Goal: Task Accomplishment & Management: Manage account settings

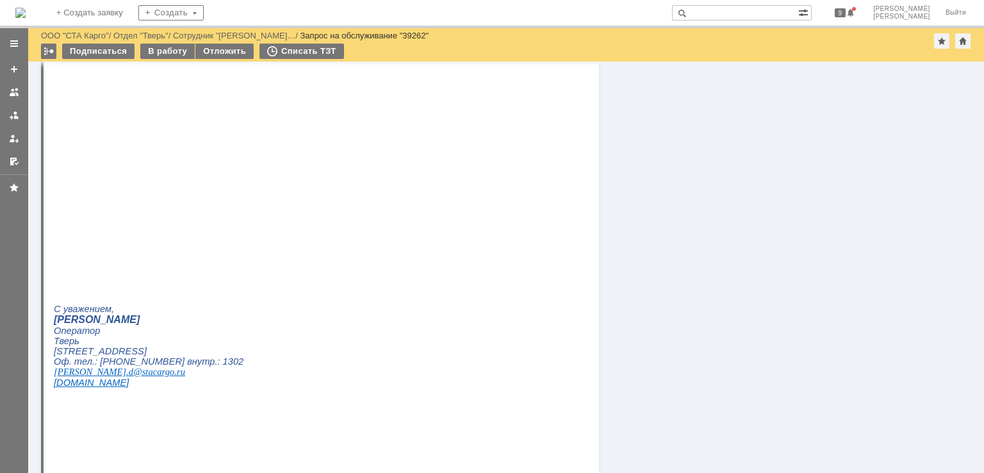
scroll to position [1343, 0]
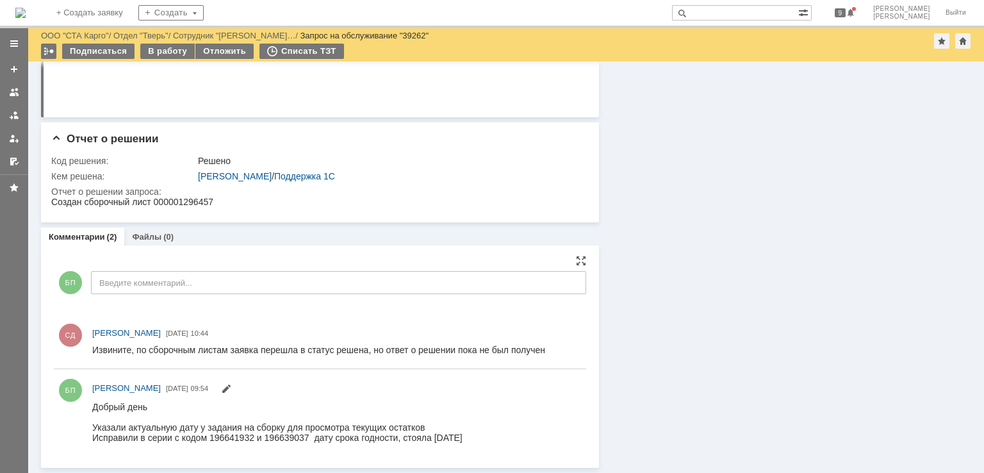
drag, startPoint x: 458, startPoint y: 438, endPoint x: 92, endPoint y: 422, distance: 366.2
click at [92, 422] on html "Добрый день Указали актуальную дату у задания на сборку для просмотра текущих о…" at bounding box center [333, 421] width 482 height 41
click at [313, 420] on div at bounding box center [277, 416] width 370 height 10
drag, startPoint x: 222, startPoint y: 203, endPoint x: 97, endPoint y: 402, distance: 235.2
click at [51, 206] on html "Создан сборочный лист 000001296457" at bounding box center [314, 203] width 526 height 12
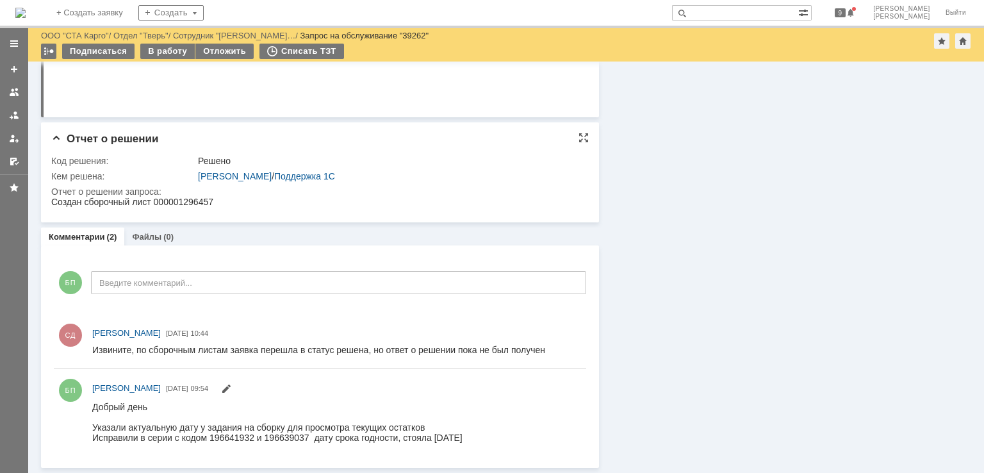
click at [239, 205] on html "Создан сборочный лист 000001296457" at bounding box center [314, 203] width 526 height 12
drag, startPoint x: 355, startPoint y: 415, endPoint x: 136, endPoint y: 411, distance: 219.2
click at [92, 403] on html "Добрый день Указали актуальную дату у задания на сборку для просмотра текущих о…" at bounding box center [333, 421] width 482 height 41
copy body "Добрый день Указали актуальную дату у задания на сборку для просмотра текущих о…"
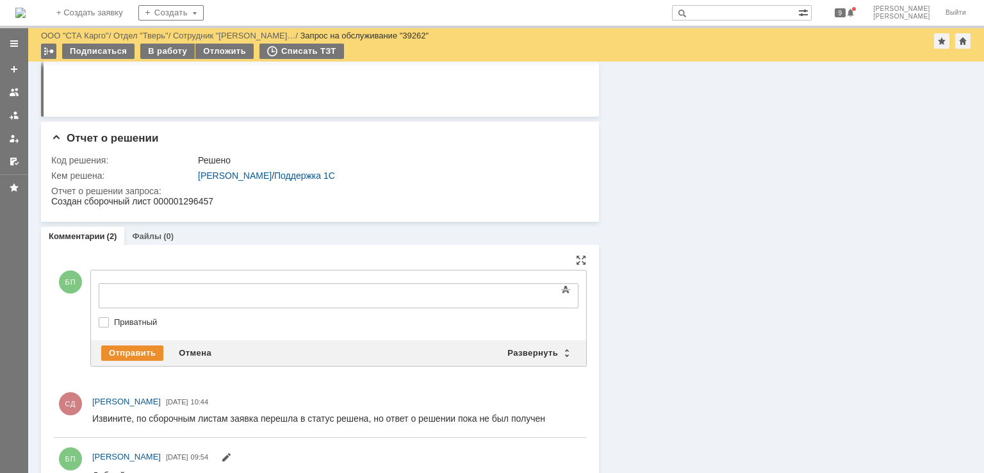
scroll to position [0, 0]
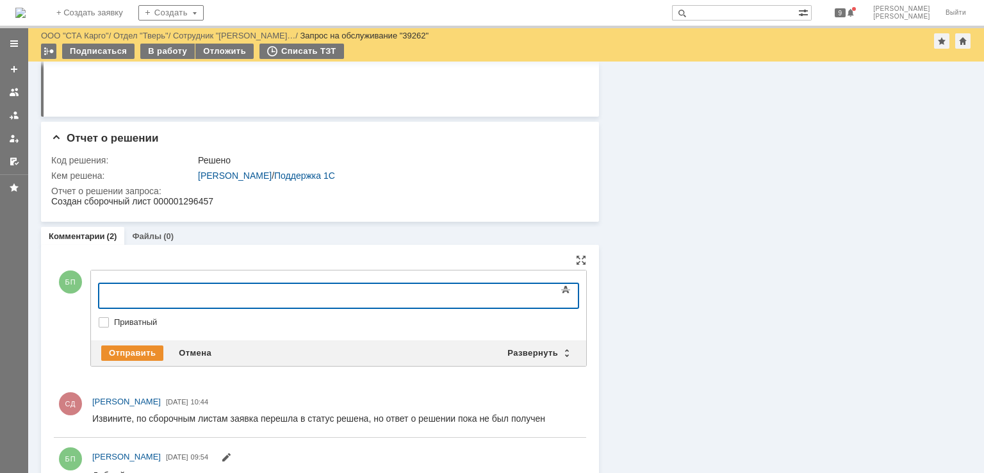
click at [170, 290] on div at bounding box center [203, 294] width 182 height 10
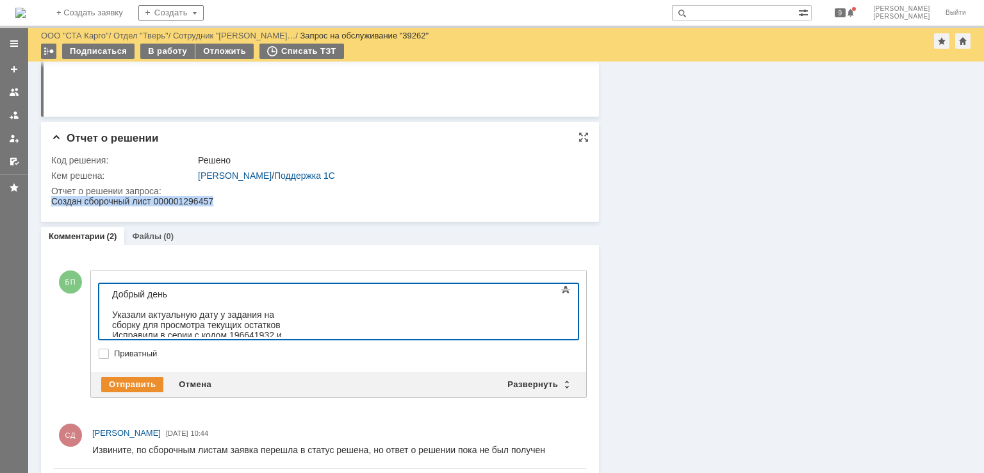
drag, startPoint x: 220, startPoint y: 199, endPoint x: 402, endPoint y: 479, distance: 333.9
click at [51, 202] on html "Создан сборочный лист 000001296457" at bounding box center [314, 202] width 526 height 12
copy div "Создан сборочный лист 000001296457"
click at [294, 330] on div "Исправили в серии с кодом 196641932 и 196639037 дату срока годности, стояла 13.…" at bounding box center [203, 345] width 182 height 31
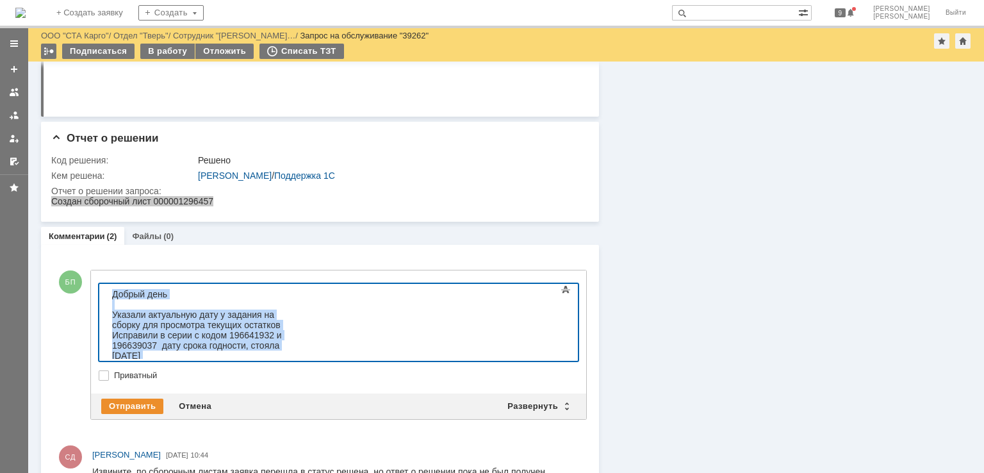
drag, startPoint x: 293, startPoint y: 354, endPoint x: -68, endPoint y: 238, distance: 378.9
click at [107, 284] on html "Добрый день Указали актуальную дату у задания на сборку для просмотра текущих о…" at bounding box center [203, 335] width 192 height 103
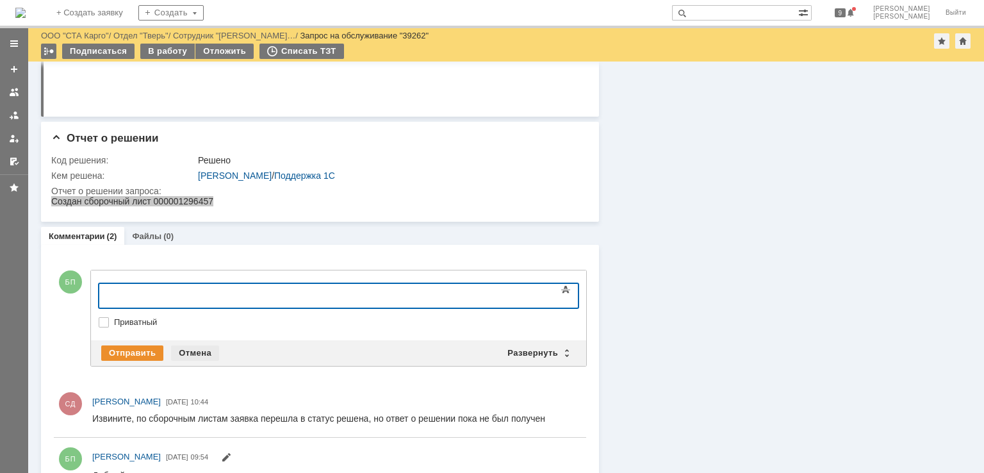
drag, startPoint x: 204, startPoint y: 352, endPoint x: 111, endPoint y: 1, distance: 362.4
click at [204, 352] on div "Отмена" at bounding box center [195, 352] width 48 height 15
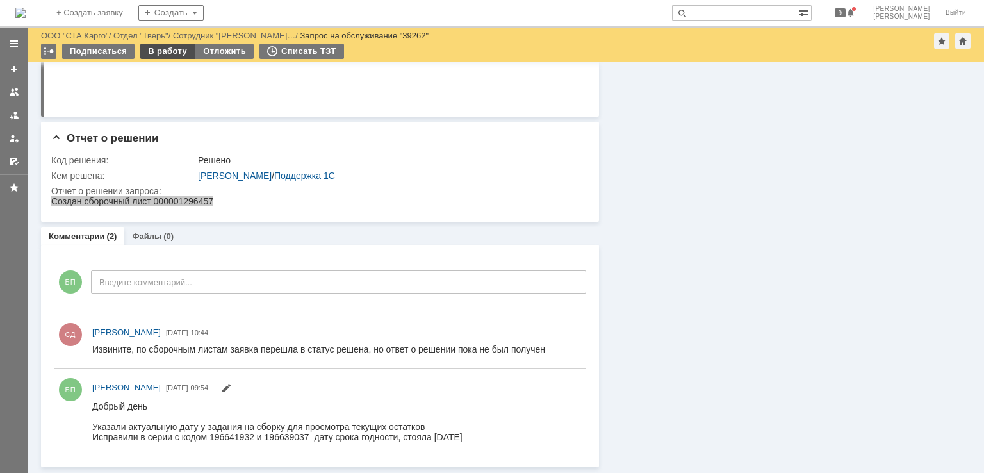
click at [172, 49] on div "В работу" at bounding box center [167, 51] width 54 height 15
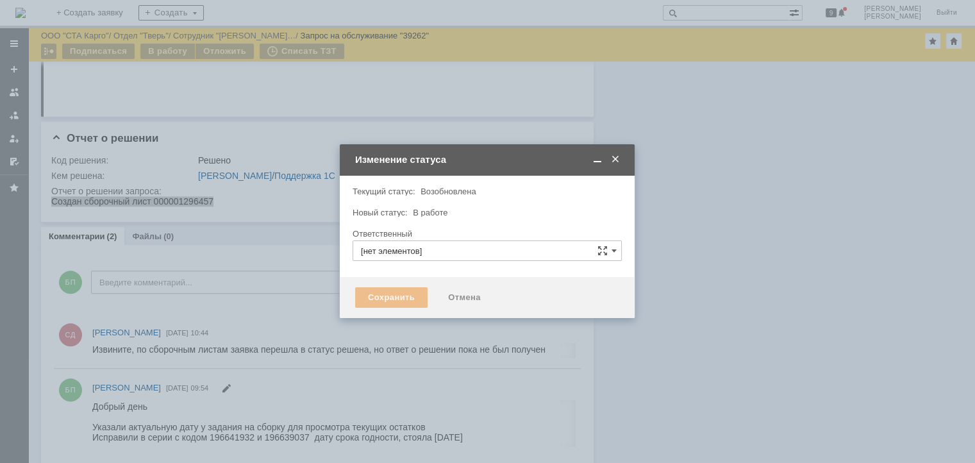
type input "[PERSON_NAME]"
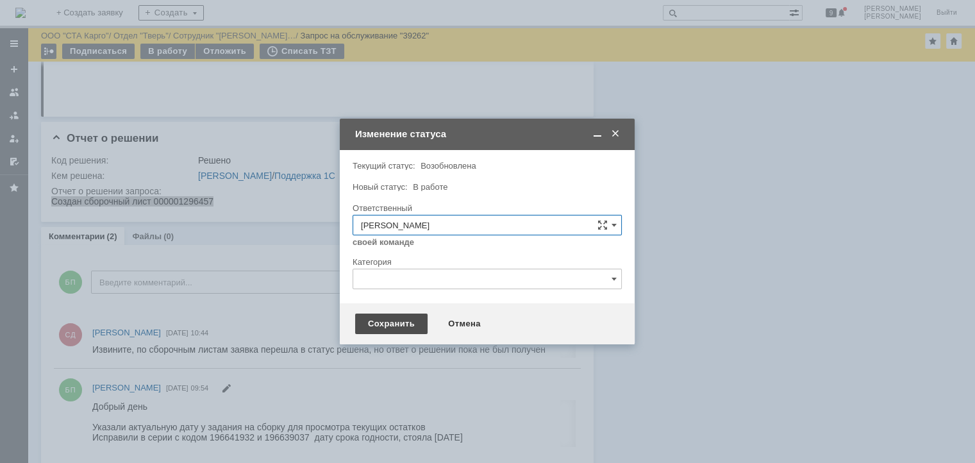
click at [400, 327] on div "Сохранить" at bounding box center [391, 323] width 72 height 21
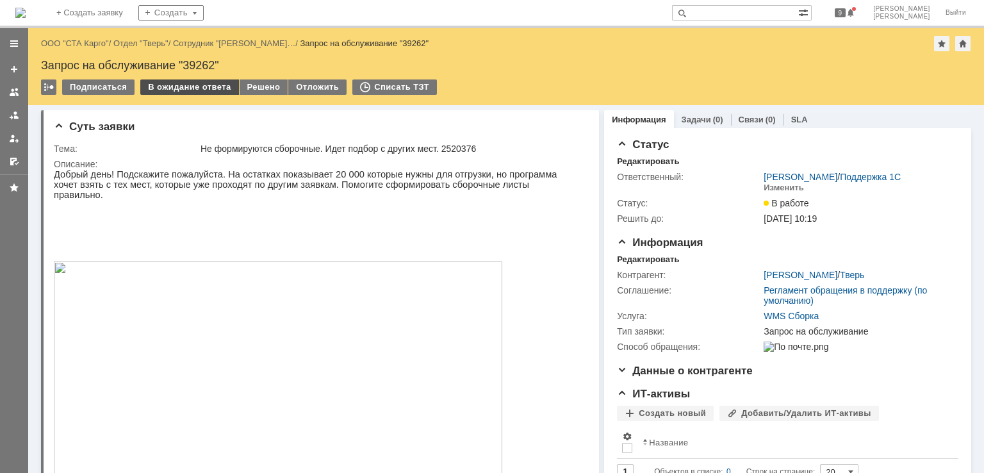
click at [204, 90] on div "В ожидание ответа" at bounding box center [189, 86] width 98 height 15
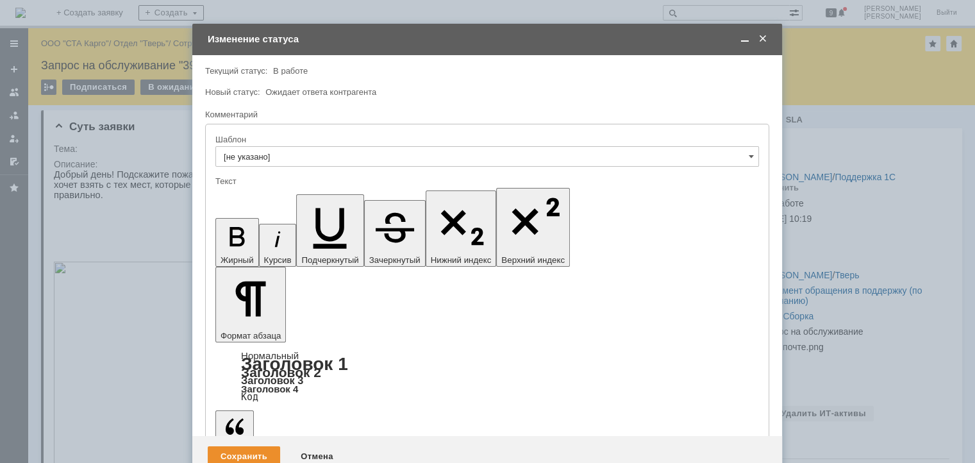
click at [240, 436] on div "Сохранить Отмена" at bounding box center [486, 456] width 589 height 41
click at [232, 446] on div "Сохранить" at bounding box center [244, 456] width 72 height 21
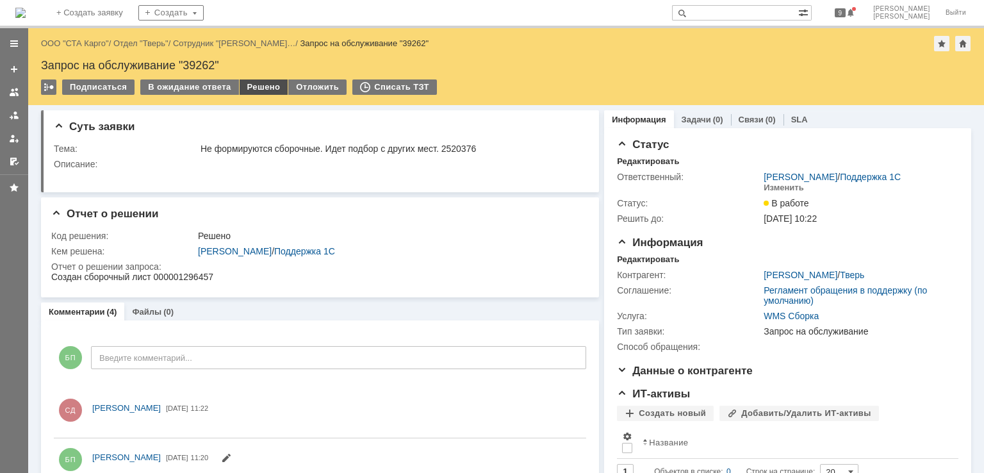
click at [258, 88] on div "Решено" at bounding box center [264, 86] width 49 height 15
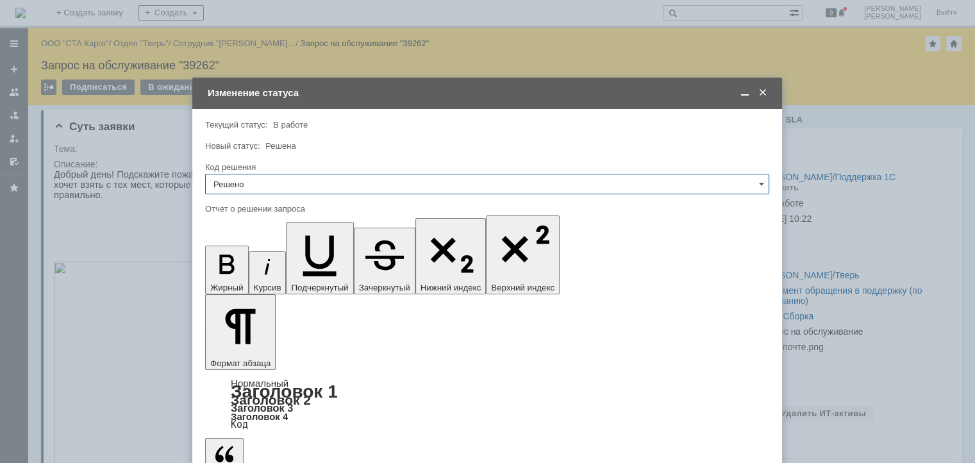
click at [287, 180] on input "Решено" at bounding box center [487, 184] width 564 height 21
click at [297, 138] on div at bounding box center [487, 135] width 564 height 9
type input "Решено"
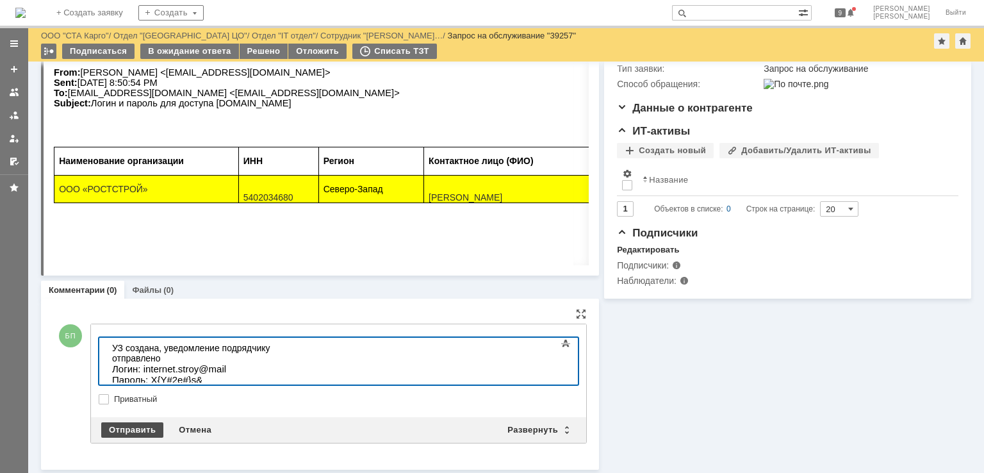
click at [128, 426] on div "Отправить" at bounding box center [132, 429] width 62 height 15
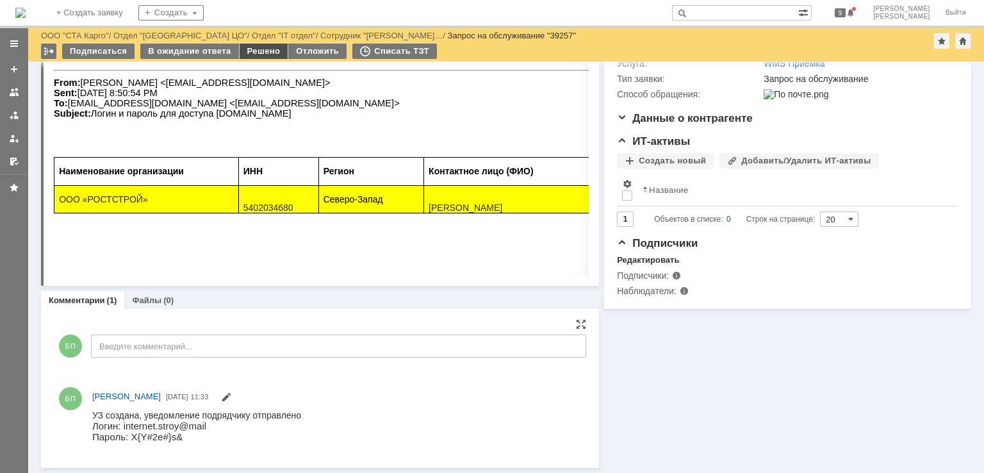
click at [251, 51] on div "Решено" at bounding box center [264, 51] width 49 height 15
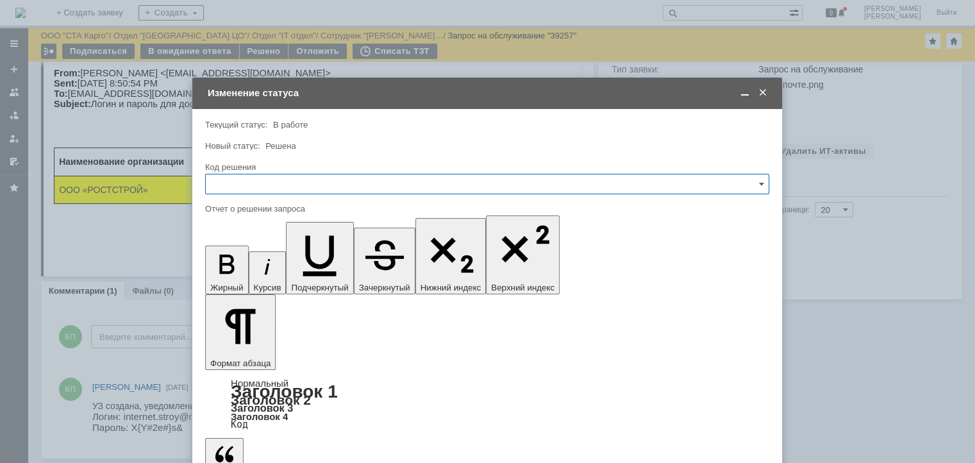
click at [272, 184] on input "text" at bounding box center [487, 184] width 564 height 21
drag, startPoint x: 236, startPoint y: 356, endPoint x: 242, endPoint y: 338, distance: 19.5
click at [236, 355] on span "Решено" at bounding box center [486, 355] width 547 height 10
type input "Решено"
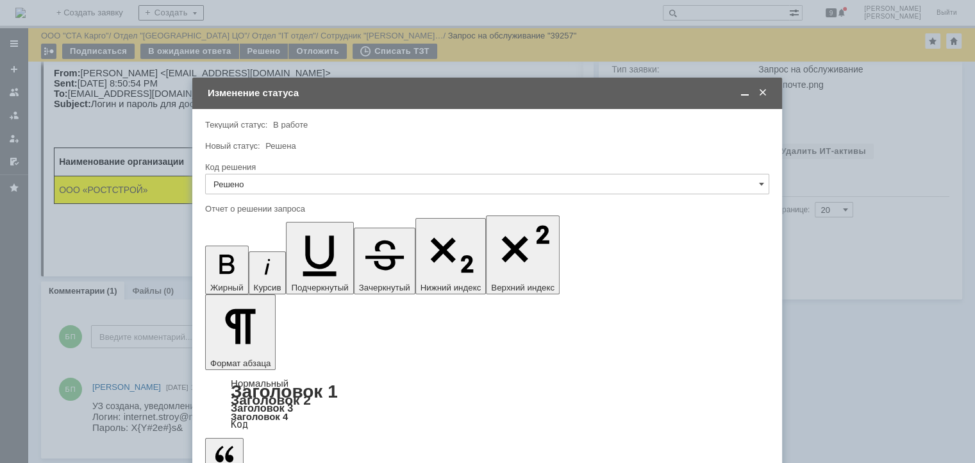
type input "Решено"
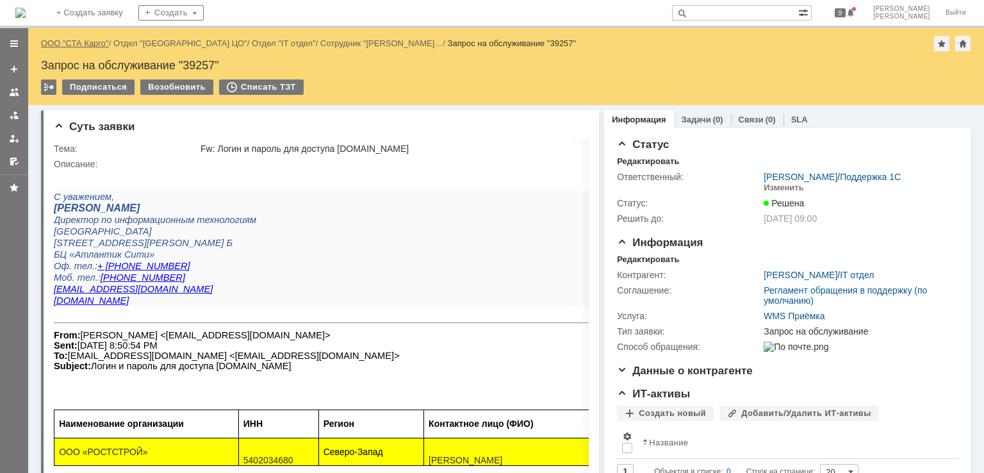
click at [82, 42] on link "ООО "СТА Карго"" at bounding box center [75, 43] width 68 height 10
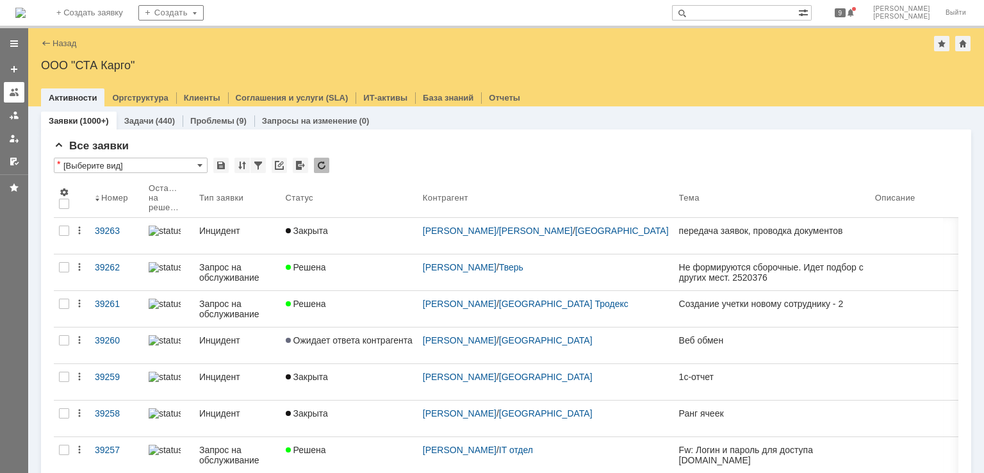
click at [14, 83] on link at bounding box center [14, 92] width 21 height 21
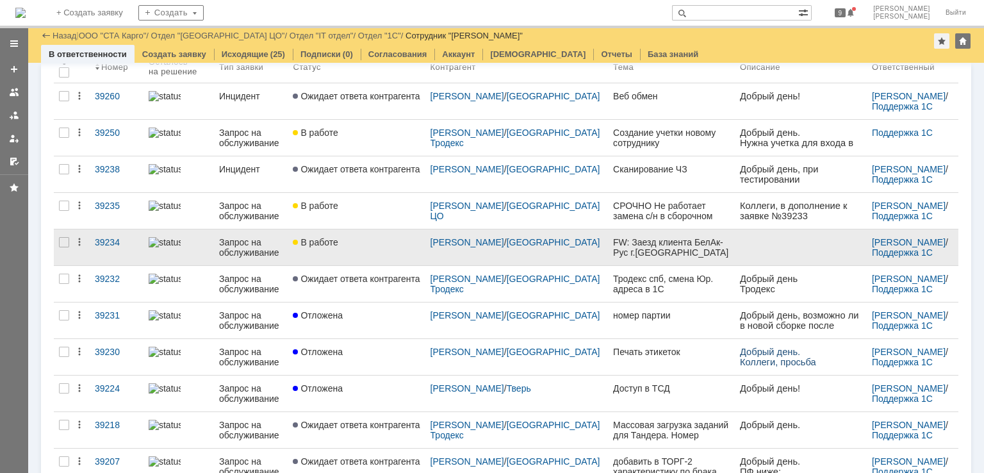
click at [376, 238] on div "В работе" at bounding box center [356, 242] width 127 height 10
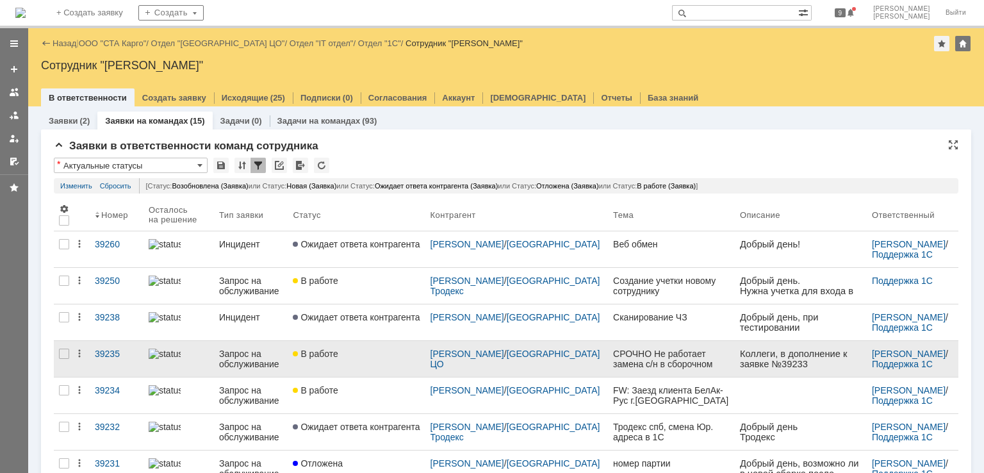
click at [374, 356] on div "В работе" at bounding box center [356, 354] width 127 height 10
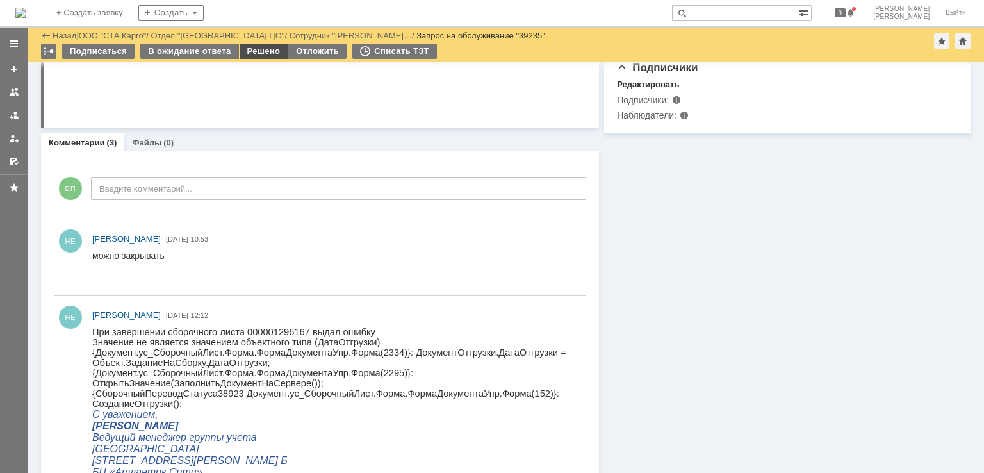
click at [260, 47] on div "Решено" at bounding box center [264, 51] width 49 height 15
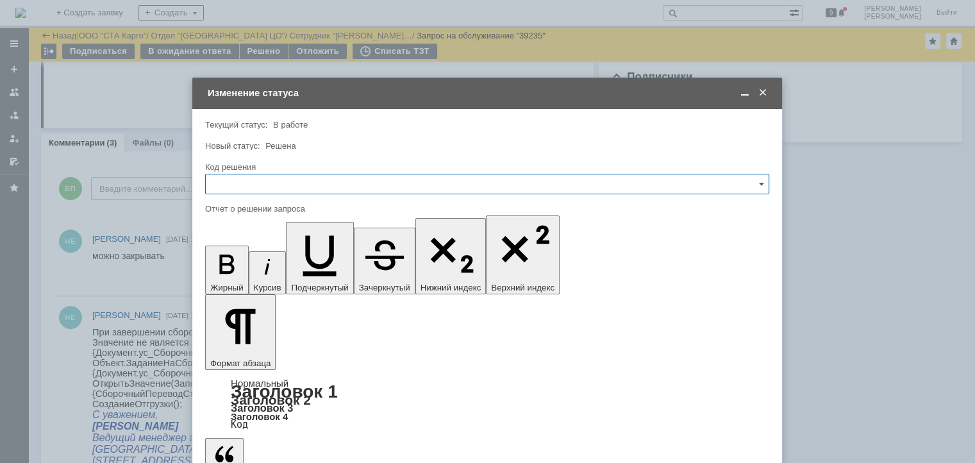
click at [295, 185] on input "text" at bounding box center [487, 184] width 564 height 21
click at [241, 350] on span "Решено" at bounding box center [486, 355] width 547 height 10
drag, startPoint x: 269, startPoint y: 3717, endPoint x: 462, endPoint y: 3968, distance: 316.7
type input "Решено"
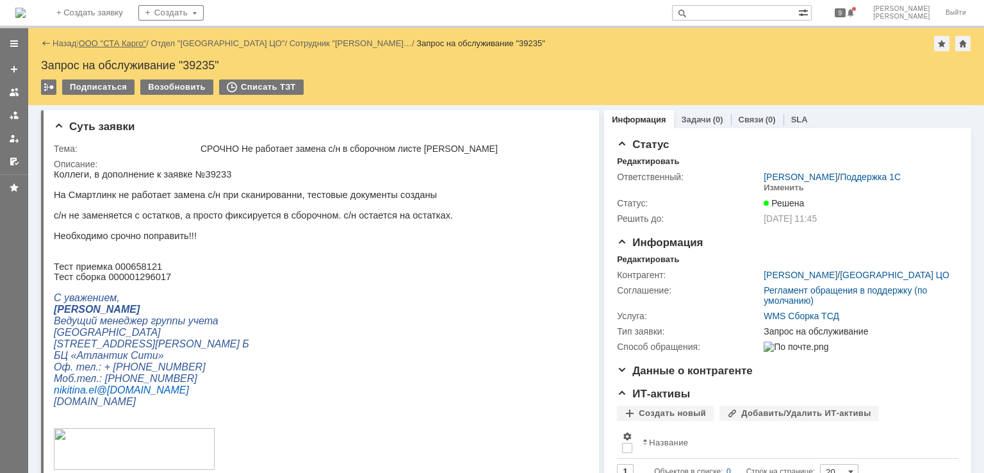
click at [111, 39] on link "ООО "СТА Карго"" at bounding box center [113, 43] width 68 height 10
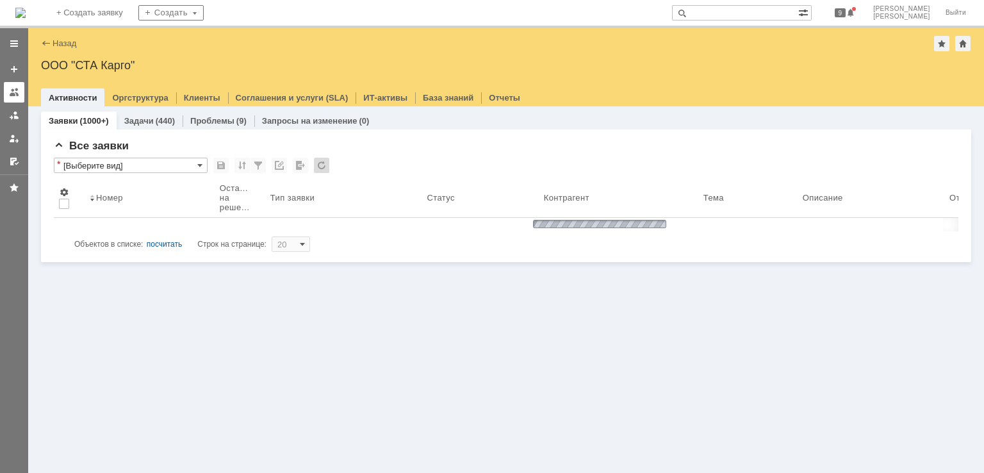
click at [19, 90] on div at bounding box center [14, 92] width 10 height 10
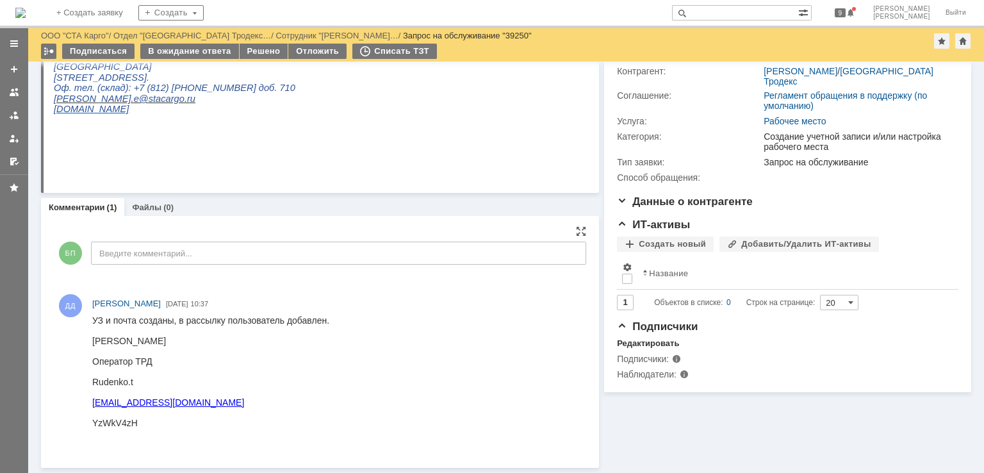
scroll to position [161, 0]
click at [218, 337] on div "[PERSON_NAME]" at bounding box center [210, 341] width 237 height 10
drag, startPoint x: 158, startPoint y: 337, endPoint x: 94, endPoint y: 342, distance: 64.2
click at [94, 342] on div "Руденко Татьяна" at bounding box center [210, 341] width 237 height 10
copy div "Руденко Татьяна"
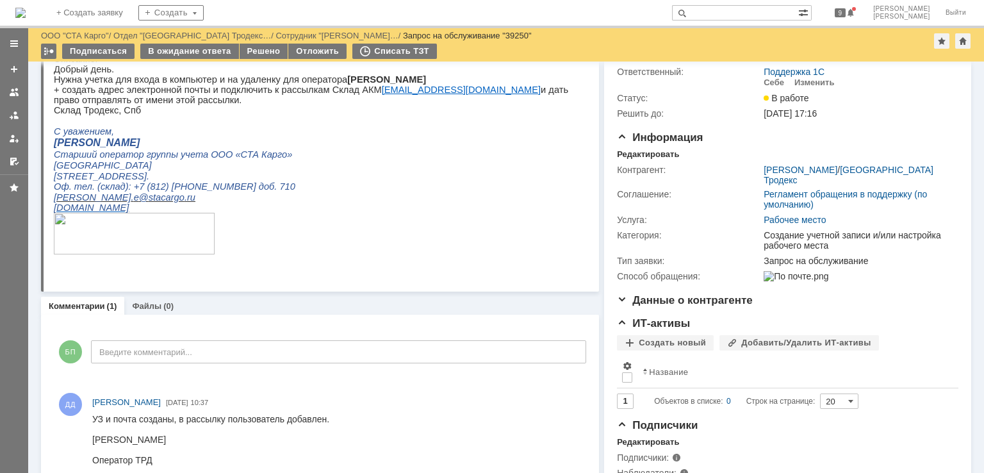
scroll to position [0, 0]
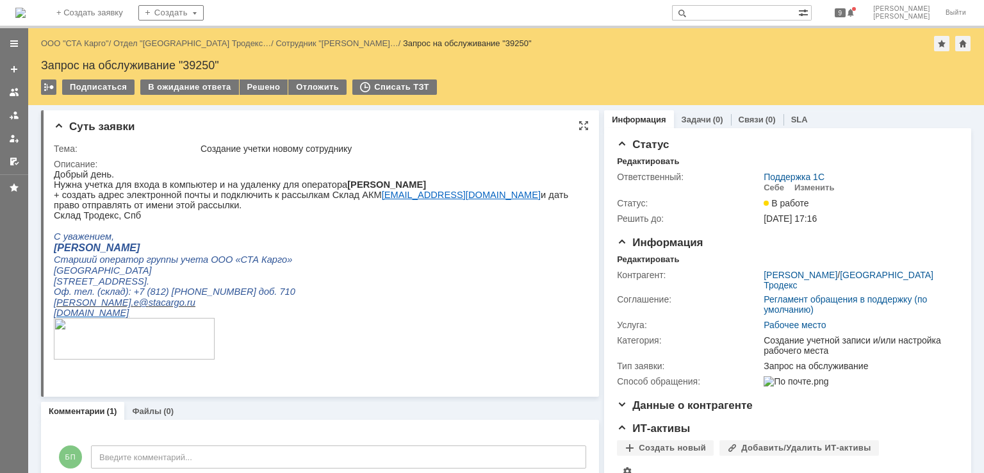
drag, startPoint x: 447, startPoint y: 185, endPoint x: 324, endPoint y: 185, distance: 122.4
click at [324, 185] on p "Нужна учетка для входа в компьютер и на удаленку для оператора Руденко Татьяна …" at bounding box center [315, 184] width 523 height 10
copy b "[PERSON_NAME]"
click at [211, 191] on p "+ создать адрес электронной почты и подключить к рассылкам Склад АКМ akm_sta@st…" at bounding box center [315, 200] width 523 height 21
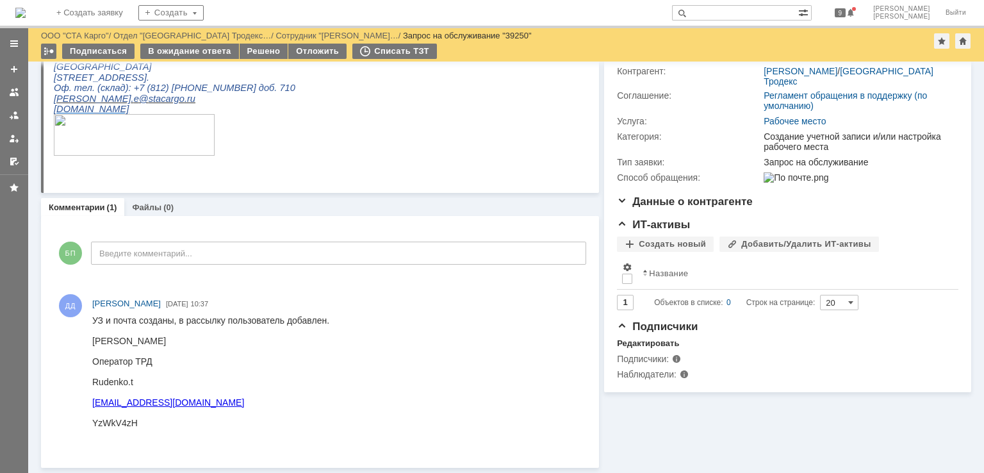
scroll to position [161, 0]
click at [179, 347] on div at bounding box center [210, 351] width 237 height 10
drag, startPoint x: 212, startPoint y: 408, endPoint x: 95, endPoint y: 406, distance: 117.3
click at [95, 406] on div "Rudenko.t@sta-totalgroup.com" at bounding box center [210, 402] width 237 height 10
copy link "Rudenko.t@sta-totalgroup.com"
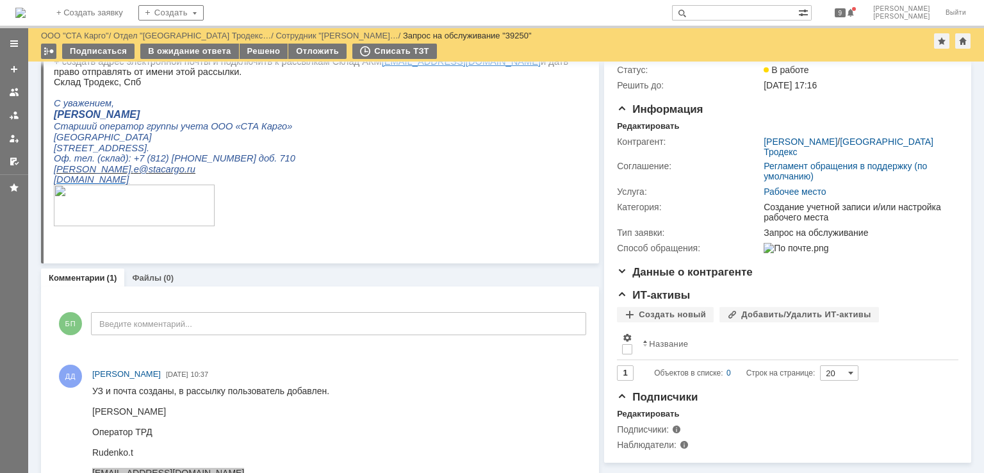
scroll to position [0, 0]
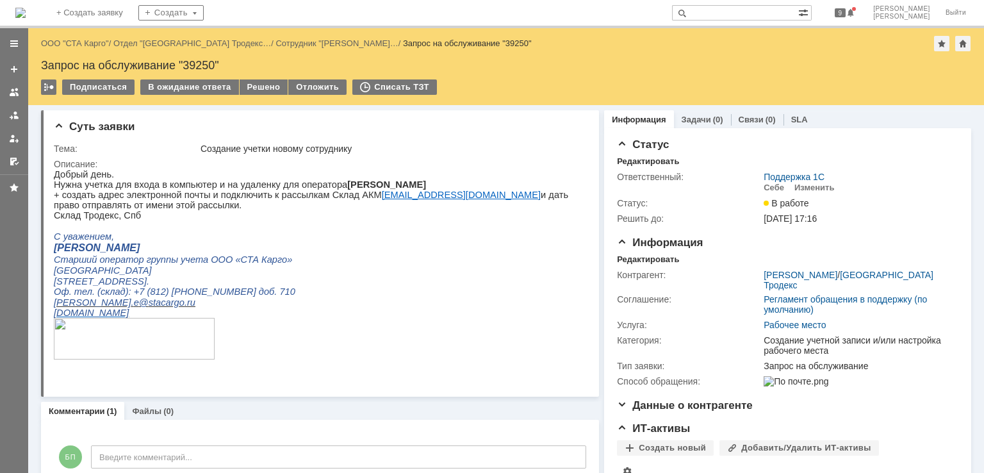
drag, startPoint x: 90, startPoint y: 40, endPoint x: 188, endPoint y: 21, distance: 99.8
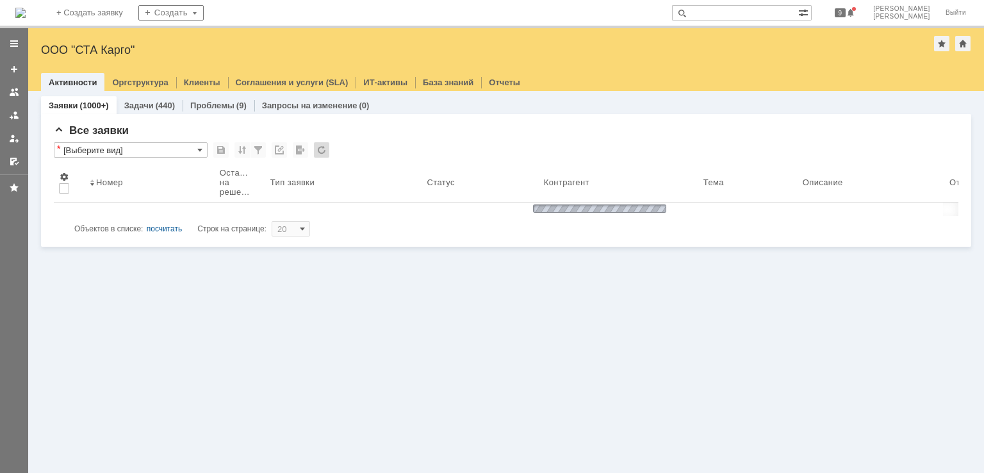
drag, startPoint x: 751, startPoint y: 6, endPoint x: 756, endPoint y: 13, distance: 9.2
click at [756, 13] on input "text" at bounding box center [735, 12] width 126 height 15
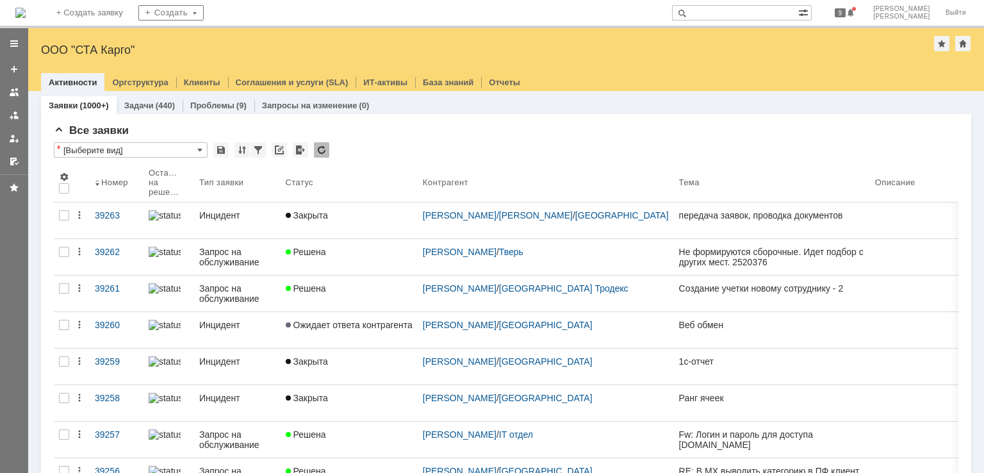
type input "ф"
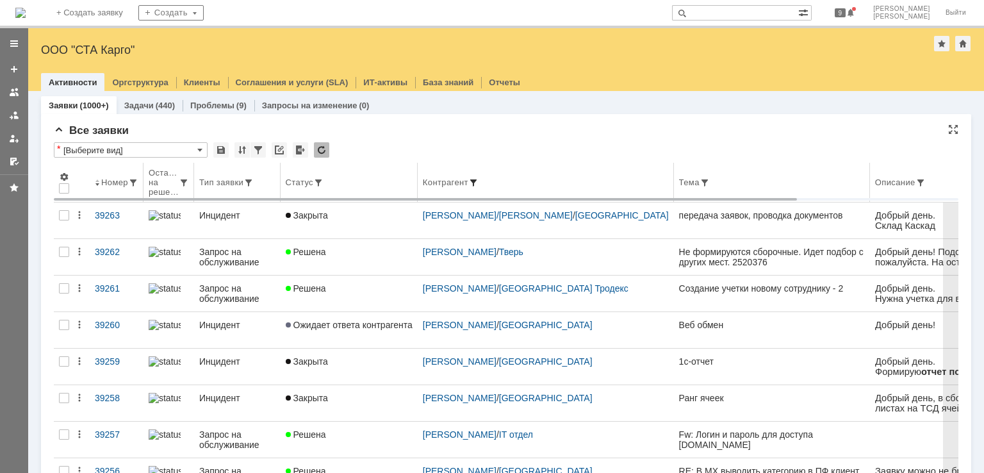
click at [479, 180] on span at bounding box center [473, 182] width 10 height 10
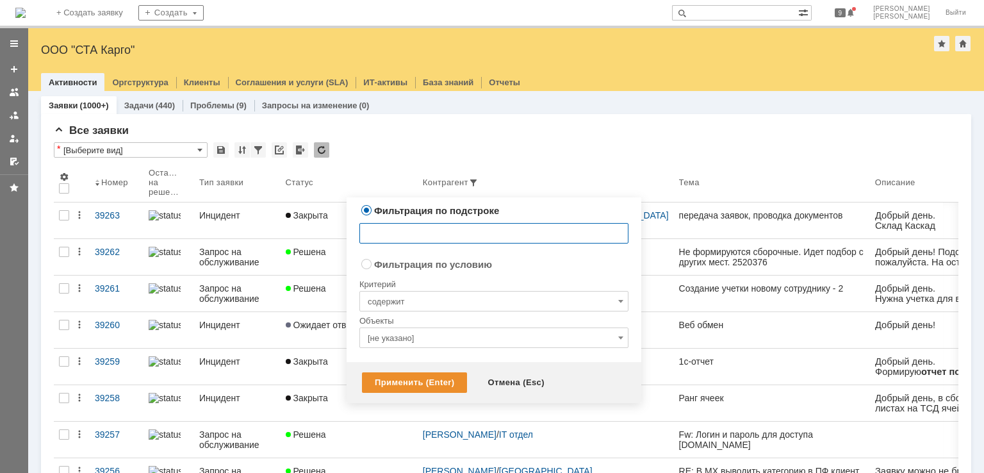
radio input "false"
radio input "true"
click at [420, 333] on input "[не указано]" at bounding box center [493, 337] width 269 height 21
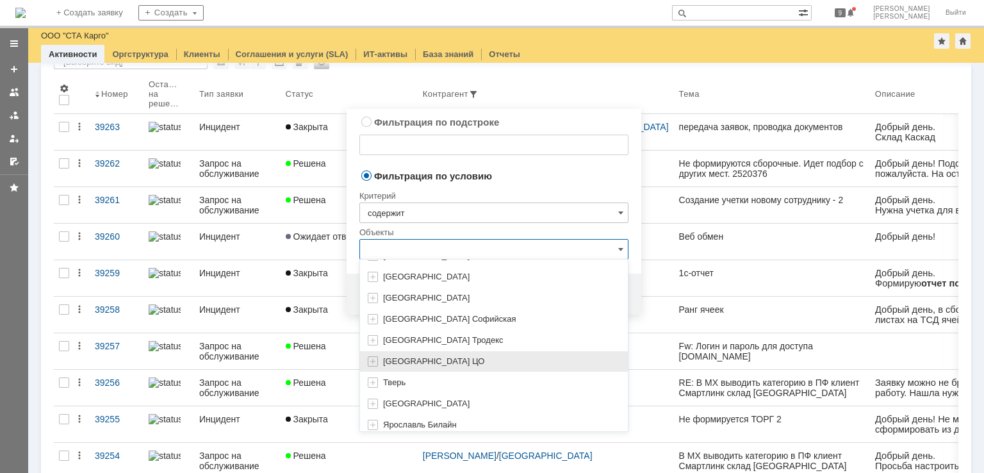
scroll to position [154, 0]
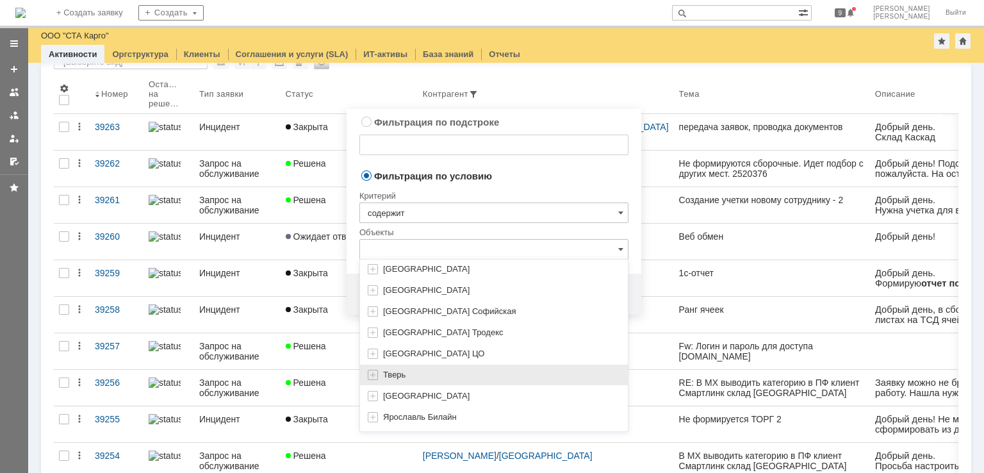
click at [418, 365] on div "Тверь" at bounding box center [494, 375] width 268 height 21
type input "Тверь"
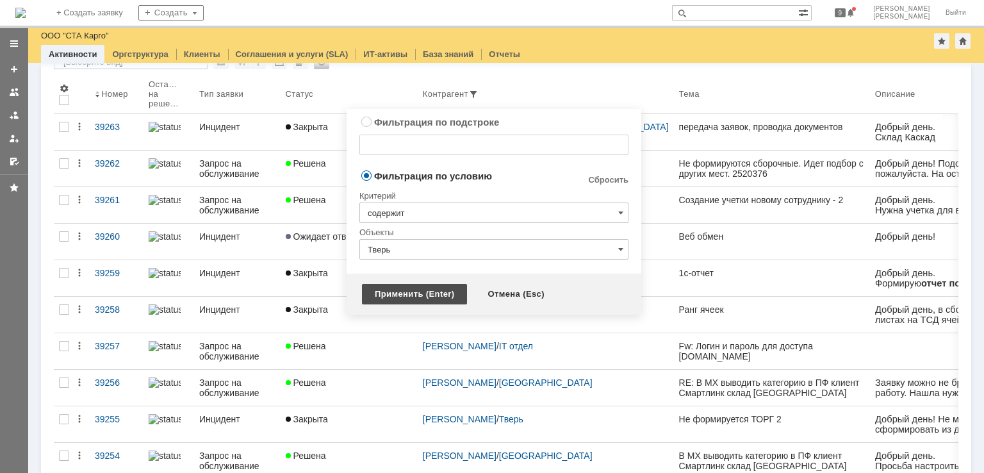
click at [429, 295] on div "Применить (Enter)" at bounding box center [414, 294] width 105 height 21
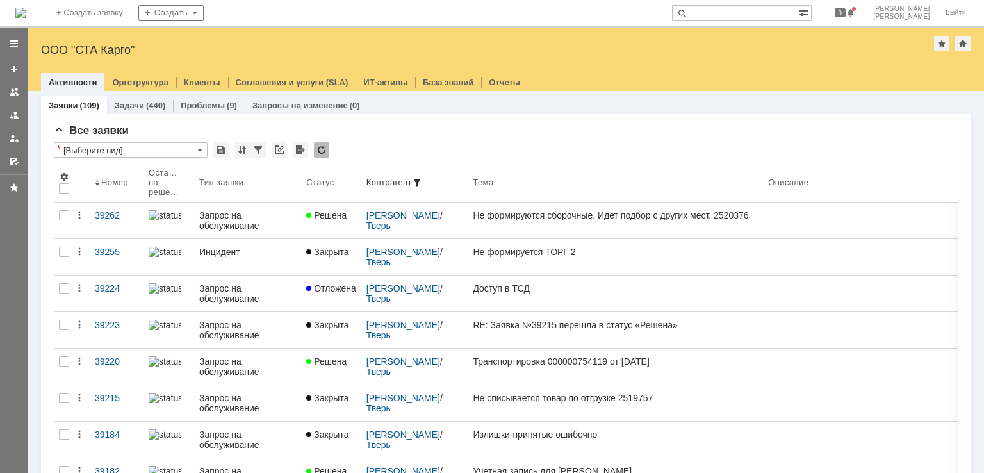
scroll to position [0, 0]
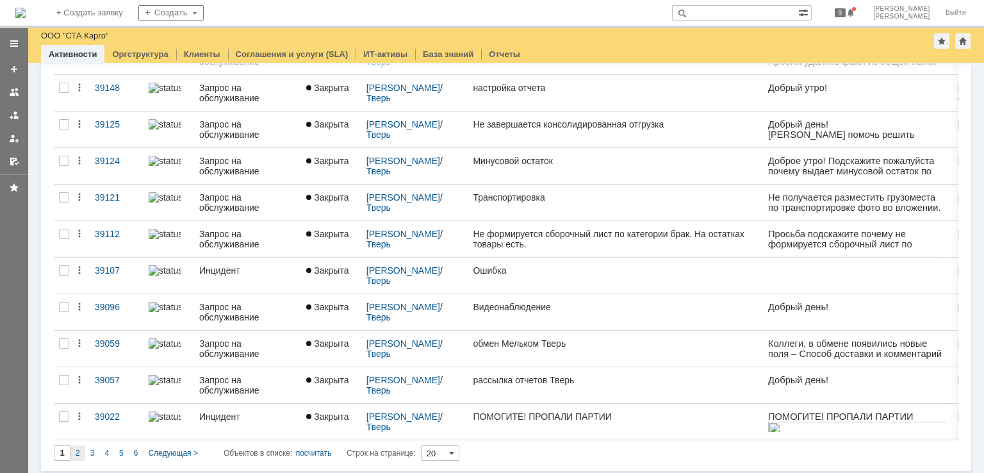
click at [78, 449] on span "2" at bounding box center [78, 453] width 4 height 9
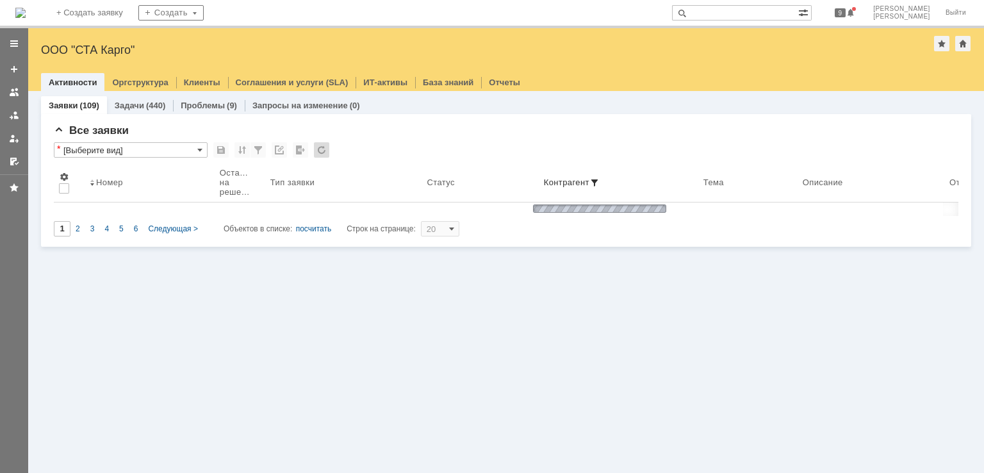
type input "2"
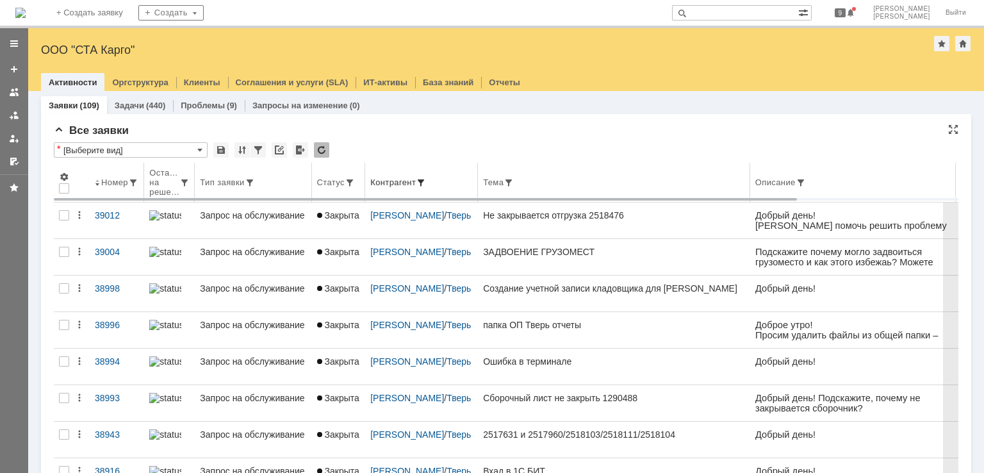
click at [416, 179] on span at bounding box center [421, 182] width 10 height 10
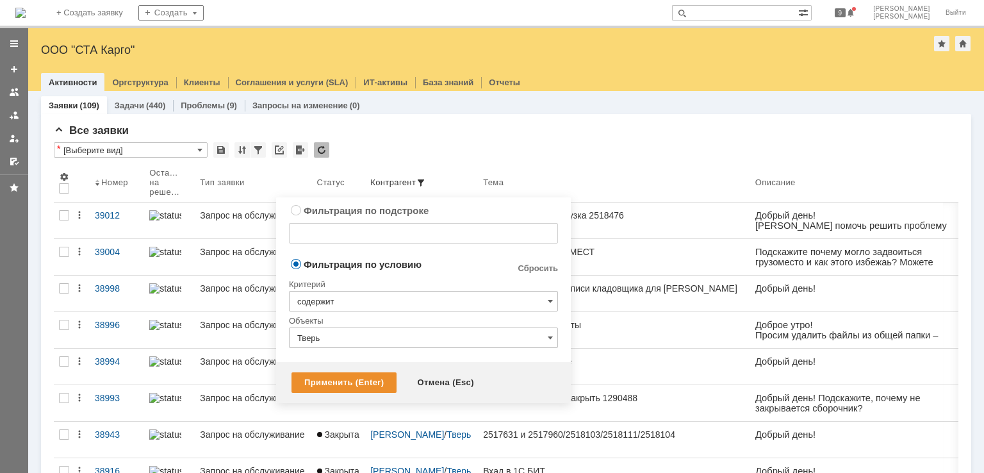
click at [371, 334] on input "Тверь" at bounding box center [423, 337] width 269 height 21
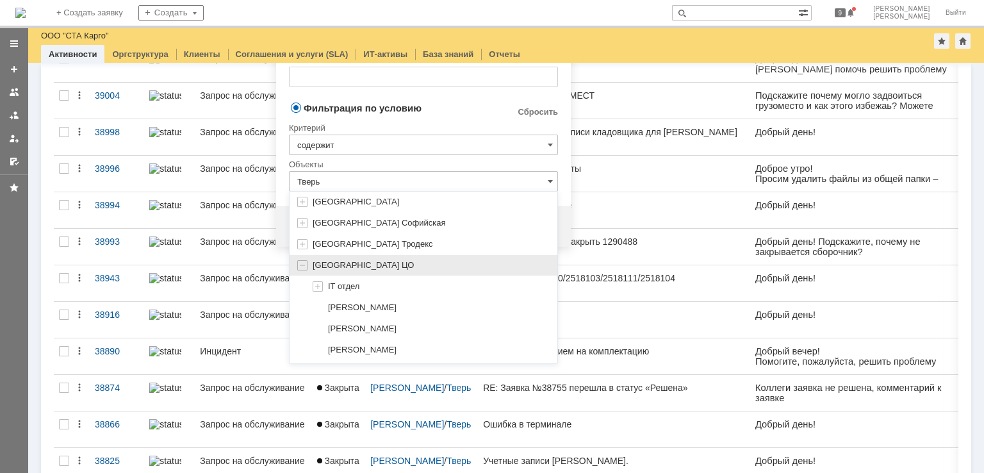
click at [302, 270] on div "[GEOGRAPHIC_DATA] ЦО" at bounding box center [424, 265] width 268 height 21
type input "[GEOGRAPHIC_DATA] ЦО"
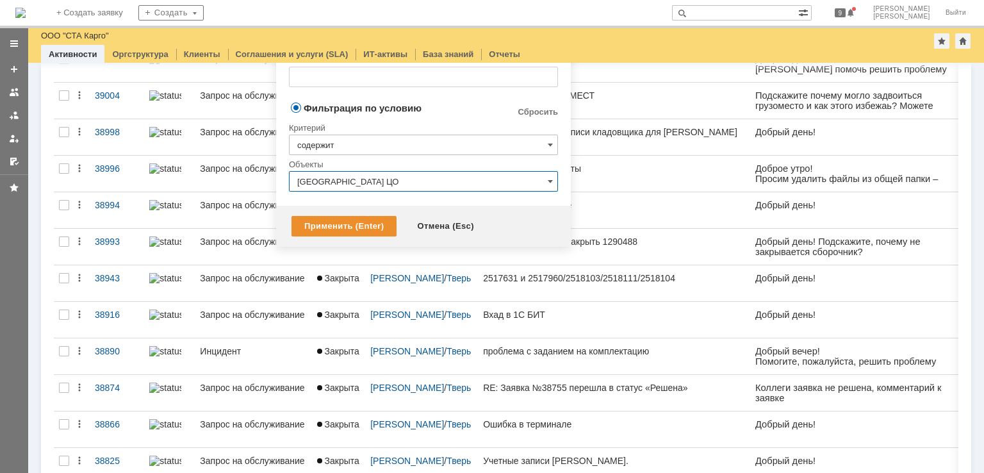
click at [556, 183] on input "Санкт-Петербург ЦО" at bounding box center [423, 181] width 269 height 21
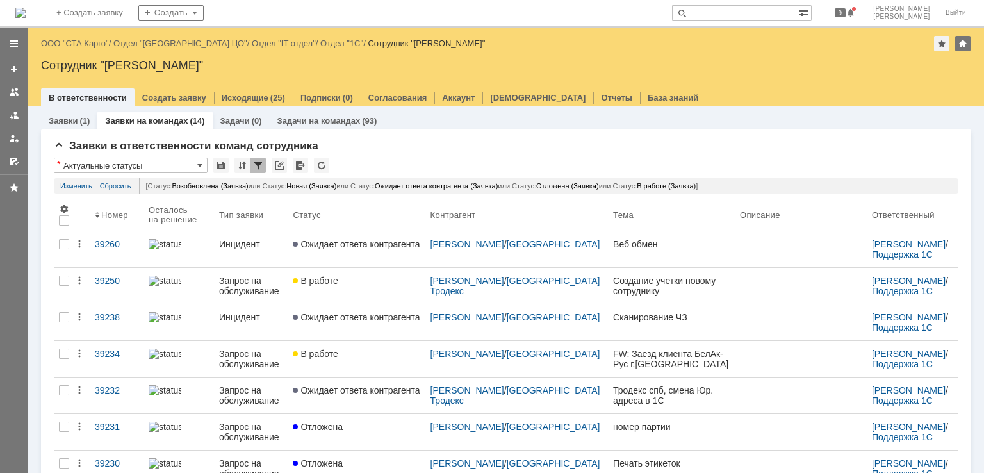
click at [770, 17] on input "text" at bounding box center [735, 12] width 126 height 15
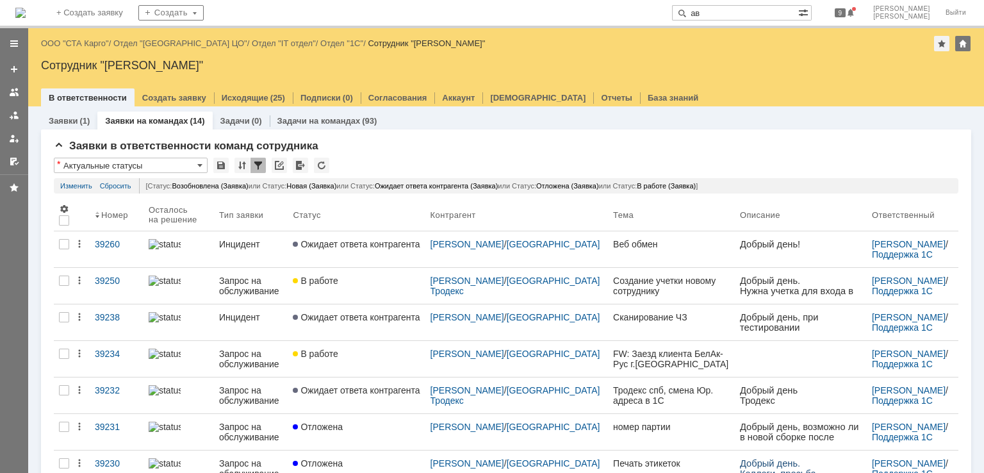
type input "а"
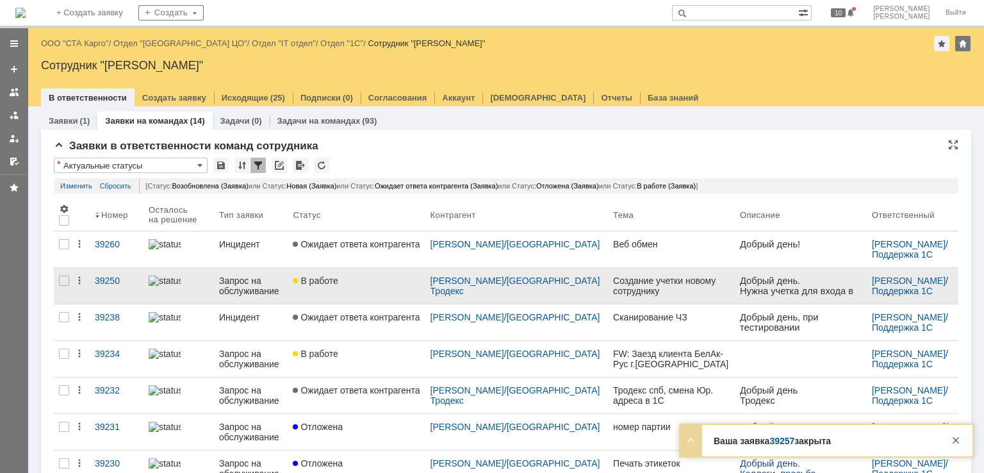
click at [386, 284] on div "В работе" at bounding box center [356, 281] width 127 height 10
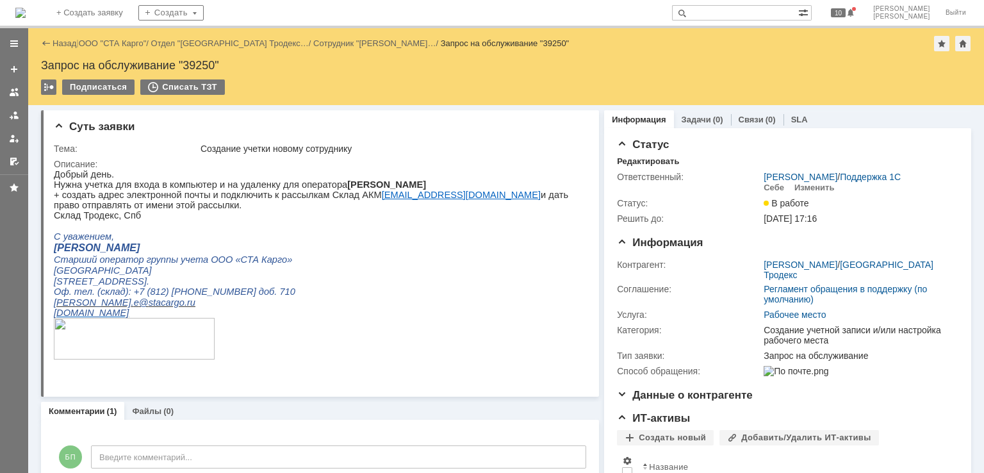
click at [115, 37] on div "Назад | ООО "СТА Карго" / Отдел "Санкт-Петербург Тродекс… / Сотрудник "Лесников…" at bounding box center [506, 43] width 930 height 15
click at [116, 40] on link "ООО "СТА Карго"" at bounding box center [113, 43] width 68 height 10
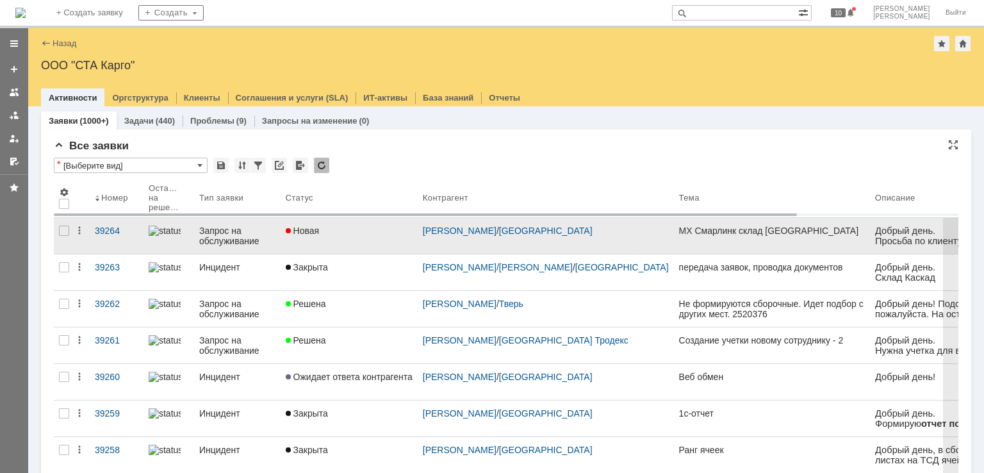
click at [379, 236] on link "Новая" at bounding box center [349, 236] width 137 height 36
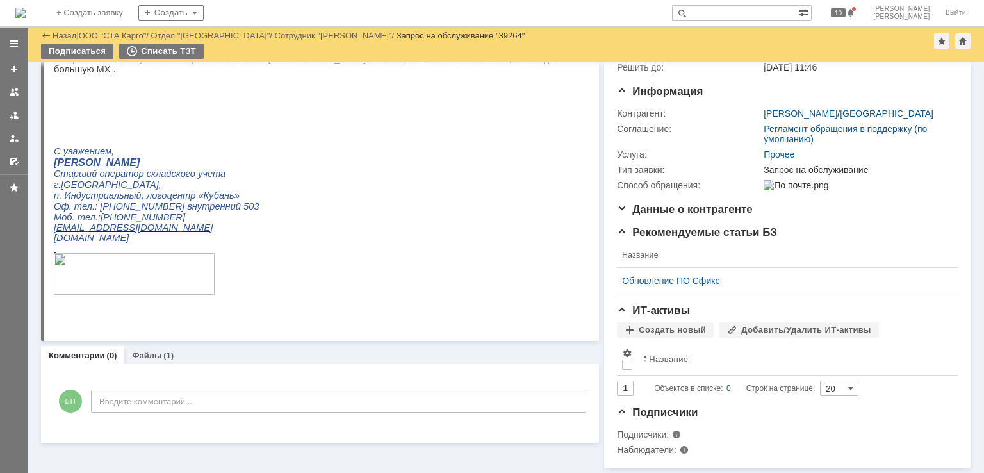
scroll to position [131, 0]
click at [149, 350] on link "Файлы" at bounding box center [146, 355] width 29 height 10
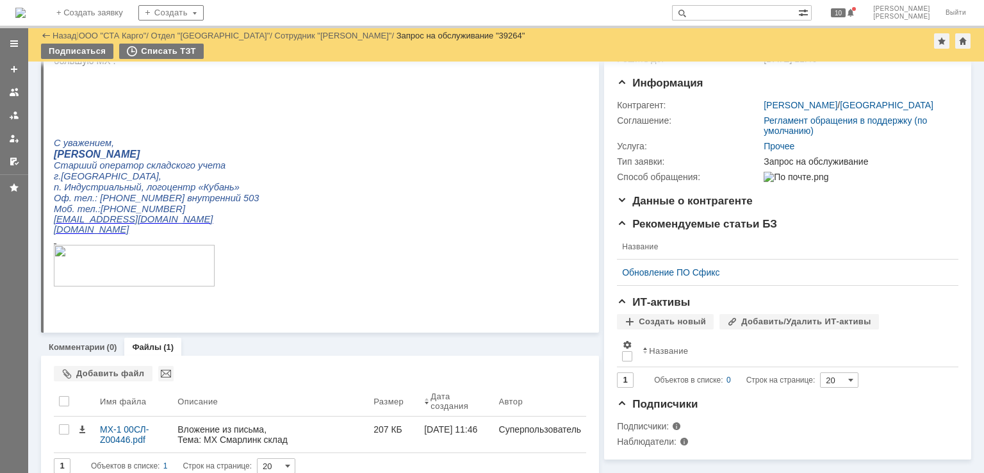
scroll to position [147, 0]
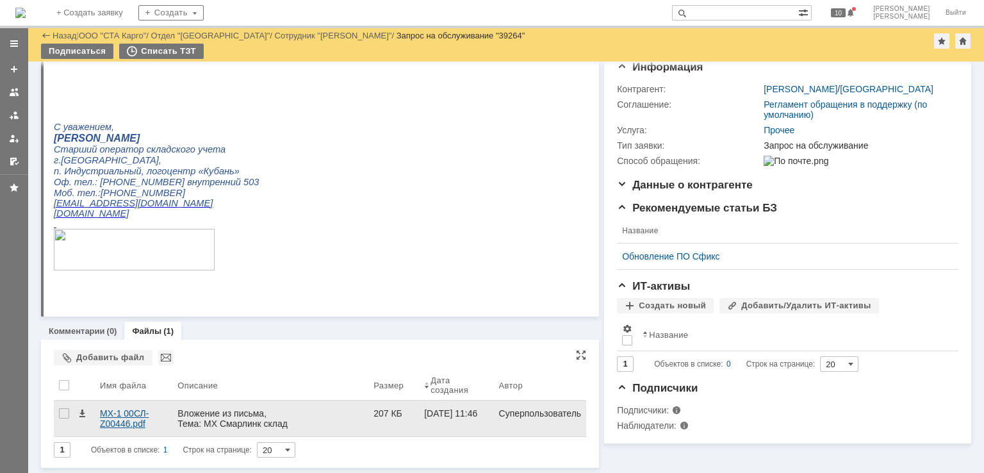
click at [131, 421] on div "МХ-1 00СЛ-Z00446.pdf" at bounding box center [133, 418] width 67 height 21
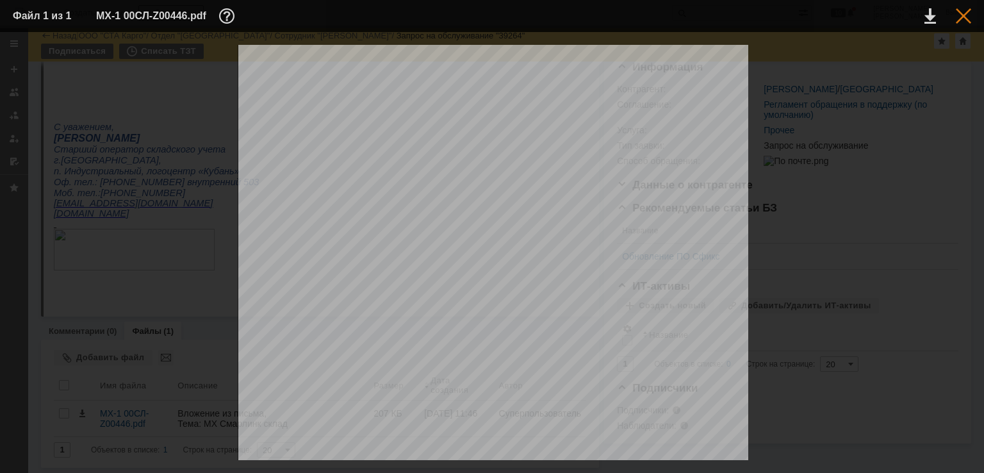
click at [964, 21] on div at bounding box center [963, 15] width 15 height 15
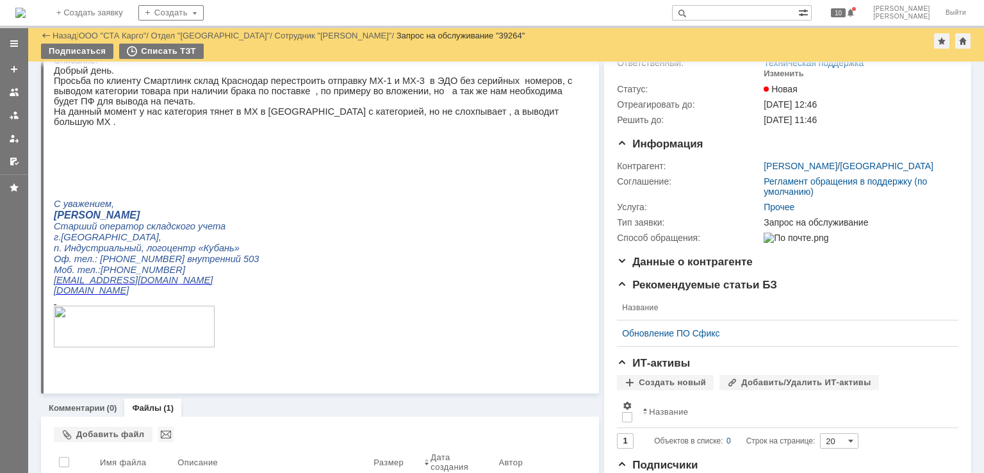
scroll to position [0, 0]
